Goal: Check status

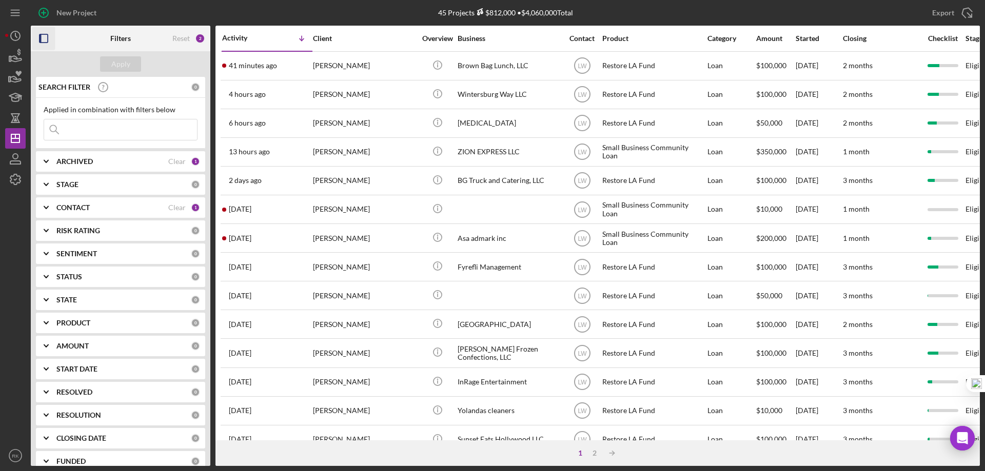
click at [44, 40] on icon "button" at bounding box center [43, 38] width 23 height 23
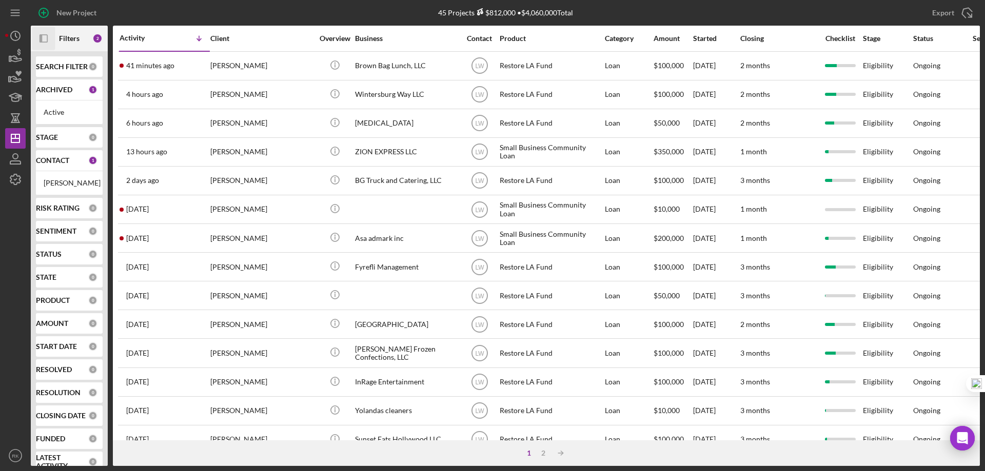
click at [57, 158] on b "CONTACT" at bounding box center [52, 160] width 33 height 8
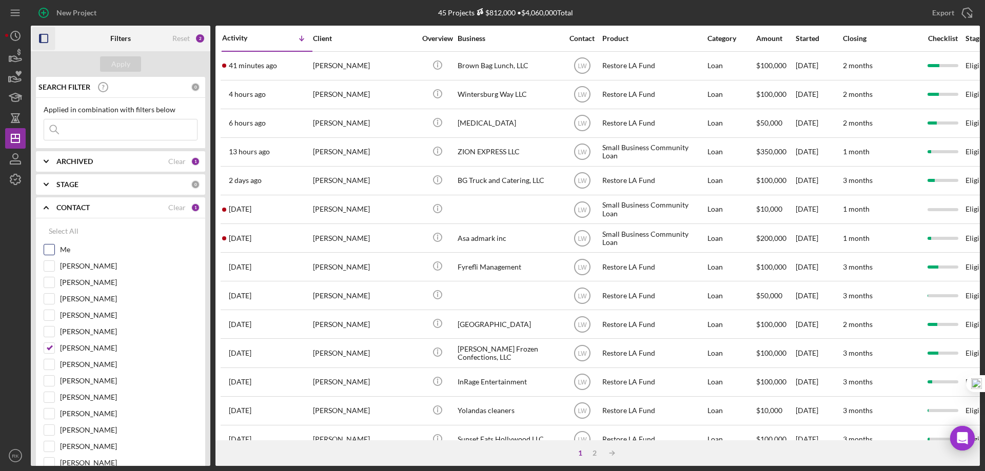
click at [48, 251] on input "Me" at bounding box center [49, 250] width 10 height 10
checkbox input "true"
click at [51, 346] on input "[PERSON_NAME]" at bounding box center [49, 348] width 10 height 10
checkbox input "false"
click at [129, 63] on div "Apply" at bounding box center [120, 63] width 19 height 15
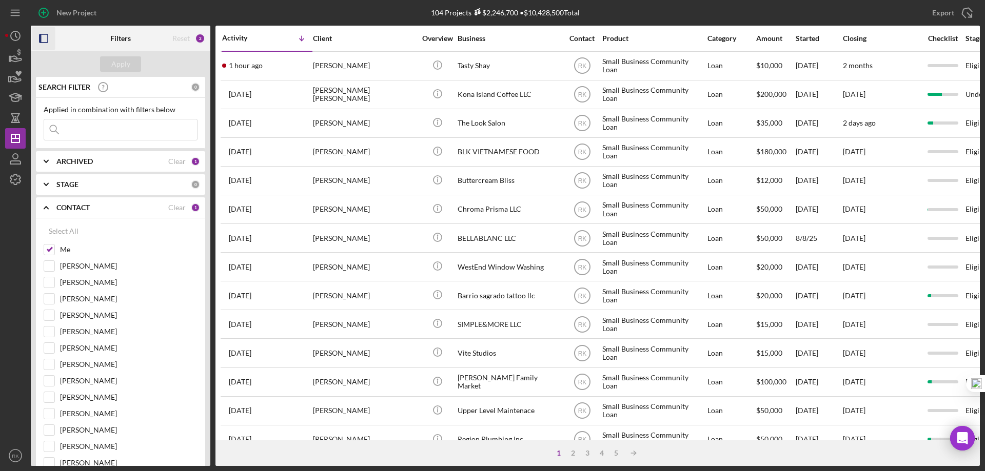
click at [80, 166] on b "ARCHIVED" at bounding box center [74, 161] width 36 height 8
click at [49, 209] on icon "Icon/Expander" at bounding box center [46, 208] width 26 height 26
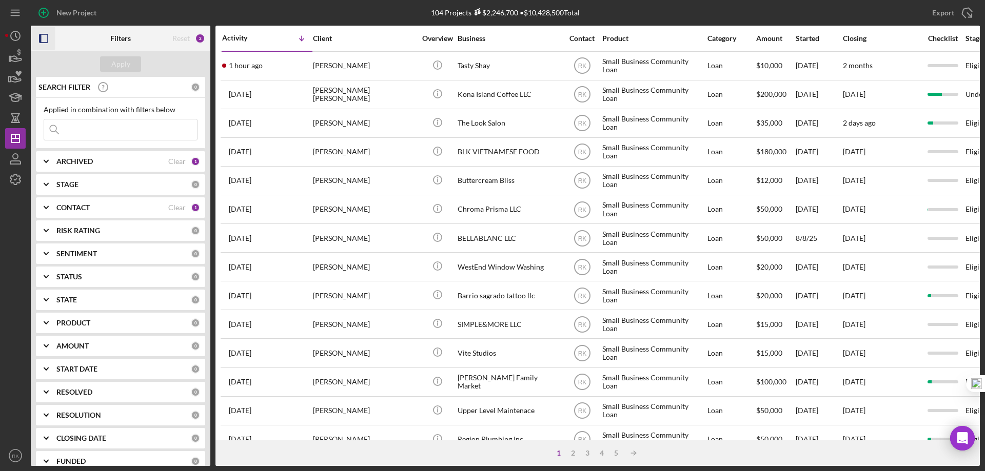
click at [49, 39] on icon "button" at bounding box center [43, 38] width 23 height 23
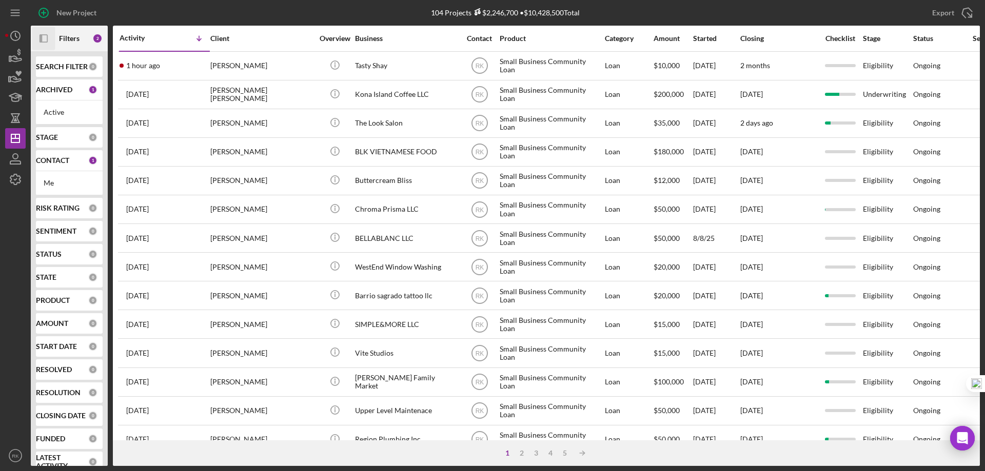
drag, startPoint x: 67, startPoint y: 164, endPoint x: 67, endPoint y: 182, distance: 18.5
click at [67, 164] on b "CONTACT" at bounding box center [52, 160] width 33 height 8
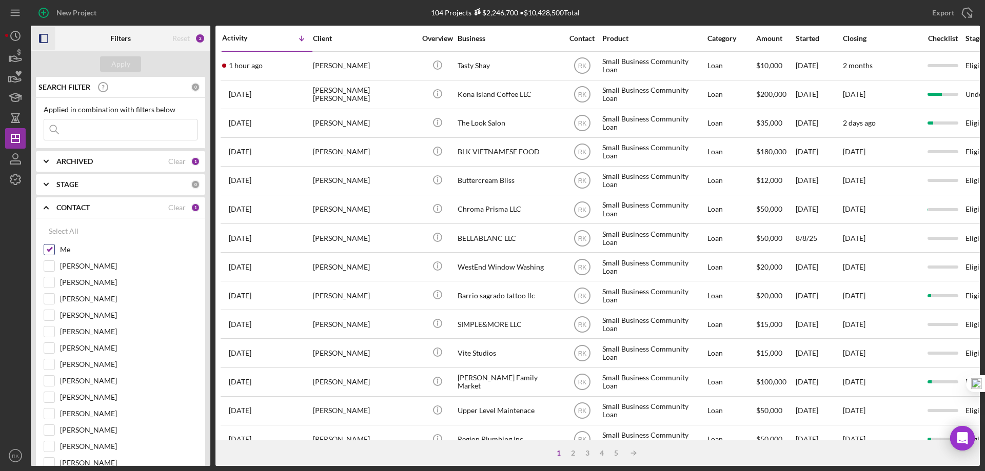
click at [48, 251] on input "Me" at bounding box center [49, 250] width 10 height 10
checkbox input "false"
drag, startPoint x: 52, startPoint y: 347, endPoint x: 52, endPoint y: 328, distance: 19.0
click at [52, 345] on input "[PERSON_NAME]" at bounding box center [49, 348] width 10 height 10
checkbox input "true"
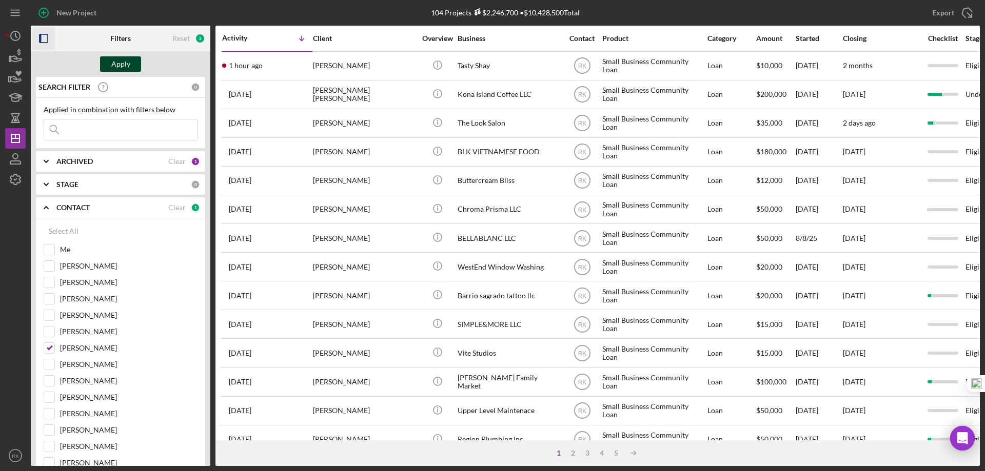
click at [114, 64] on div "Apply" at bounding box center [120, 63] width 19 height 15
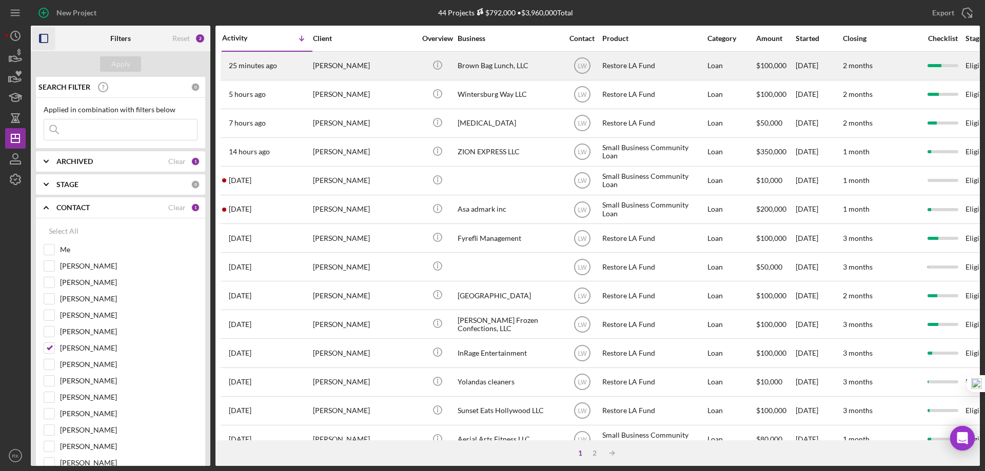
click at [481, 68] on div "Brown Bag Lunch, LLC" at bounding box center [508, 65] width 103 height 27
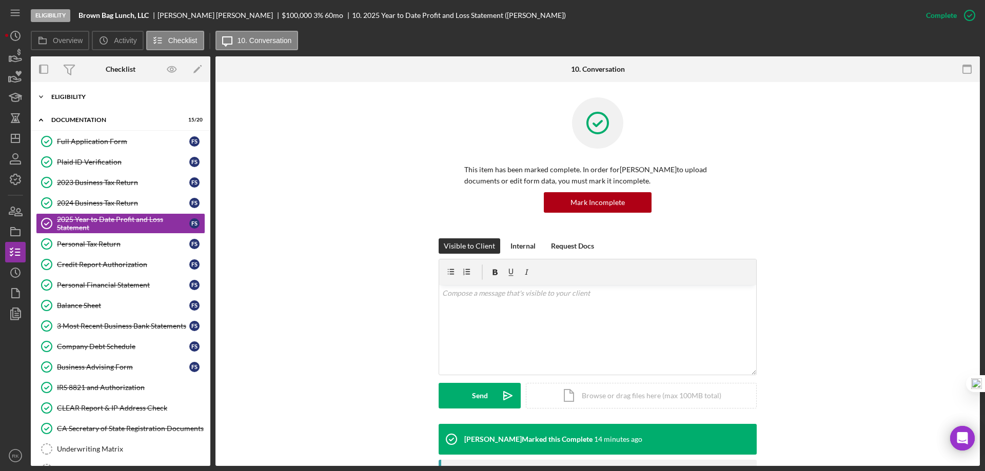
click at [76, 100] on div "Icon/Expander Eligibility 7 / 7" at bounding box center [120, 97] width 179 height 21
